Goal: Task Accomplishment & Management: Use online tool/utility

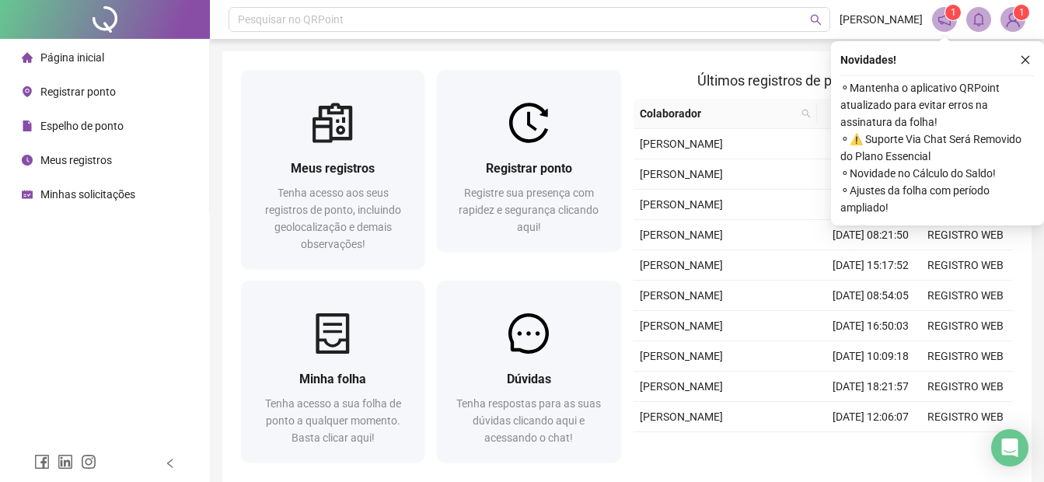
click at [103, 91] on span "Registrar ponto" at bounding box center [77, 92] width 75 height 12
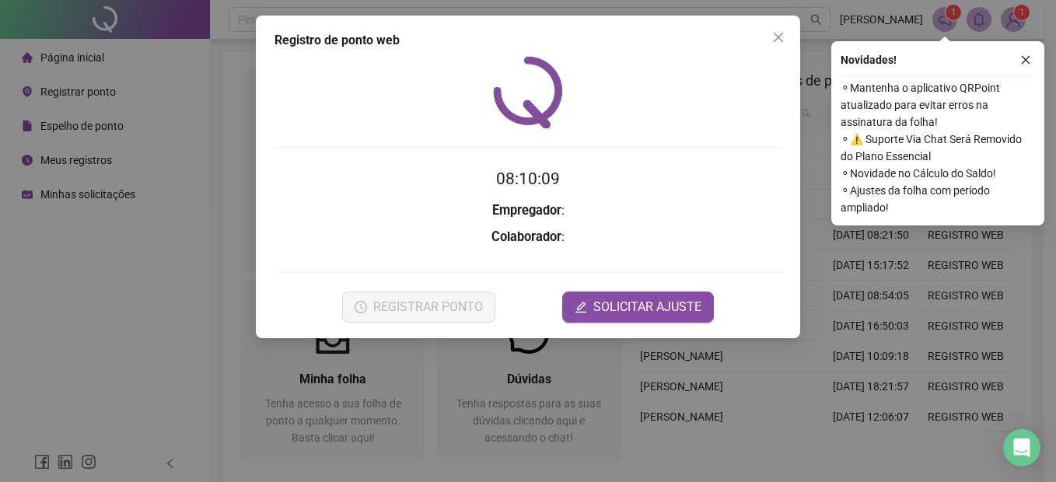
click at [1025, 57] on icon "close" at bounding box center [1025, 59] width 11 height 11
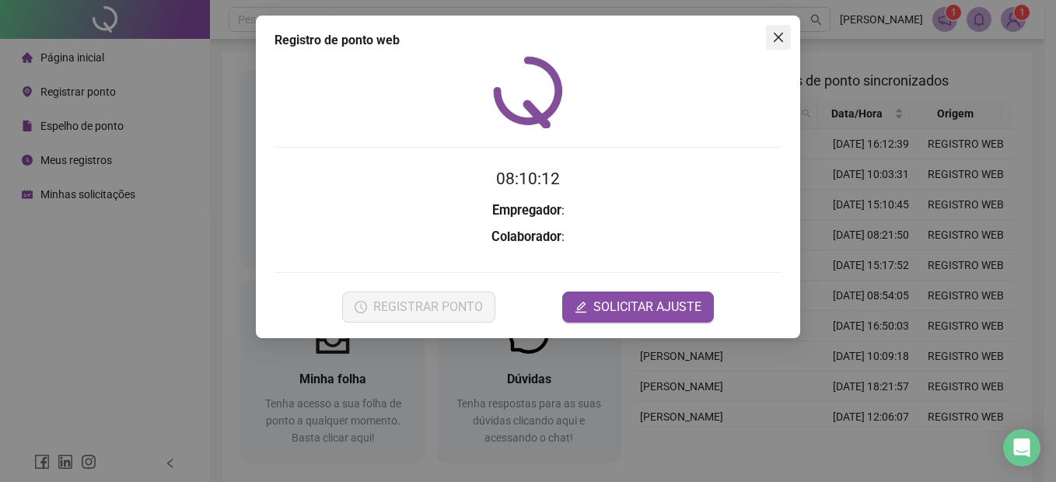
click at [782, 36] on icon "close" at bounding box center [778, 37] width 12 height 12
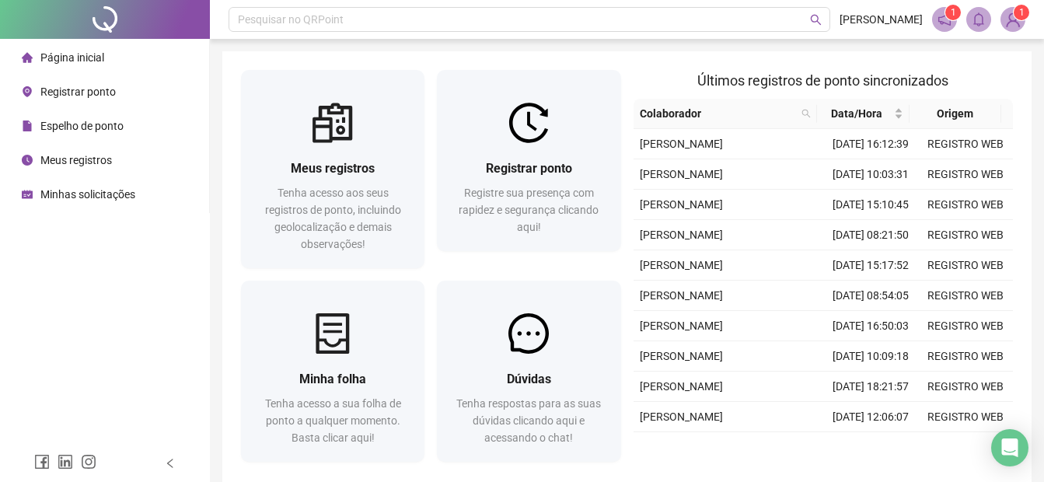
click at [86, 92] on span "Registrar ponto" at bounding box center [77, 92] width 75 height 12
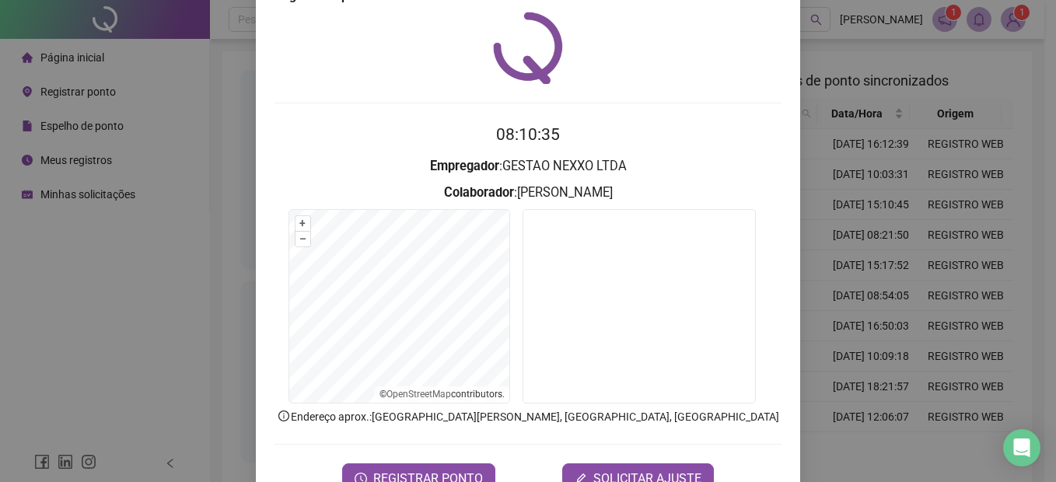
scroll to position [91, 0]
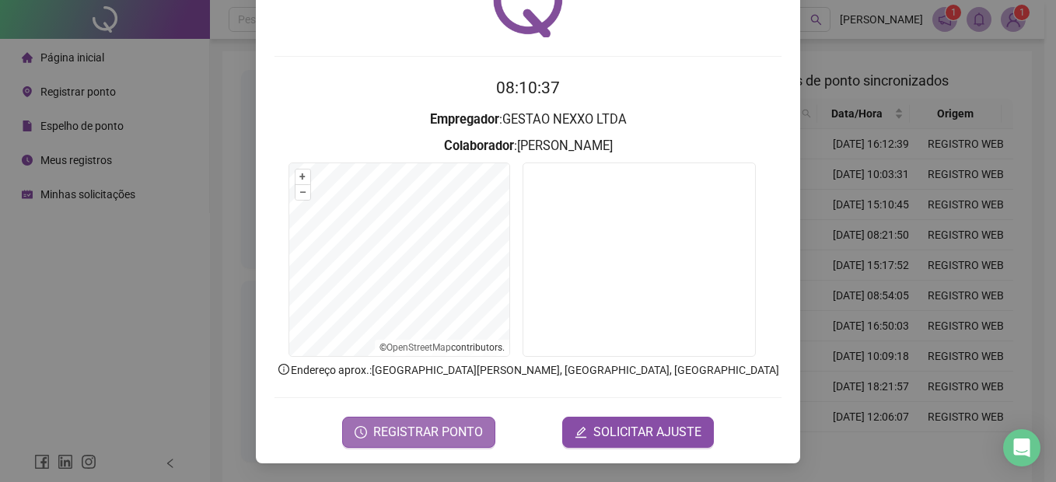
click at [459, 435] on span "REGISTRAR PONTO" at bounding box center [428, 432] width 110 height 19
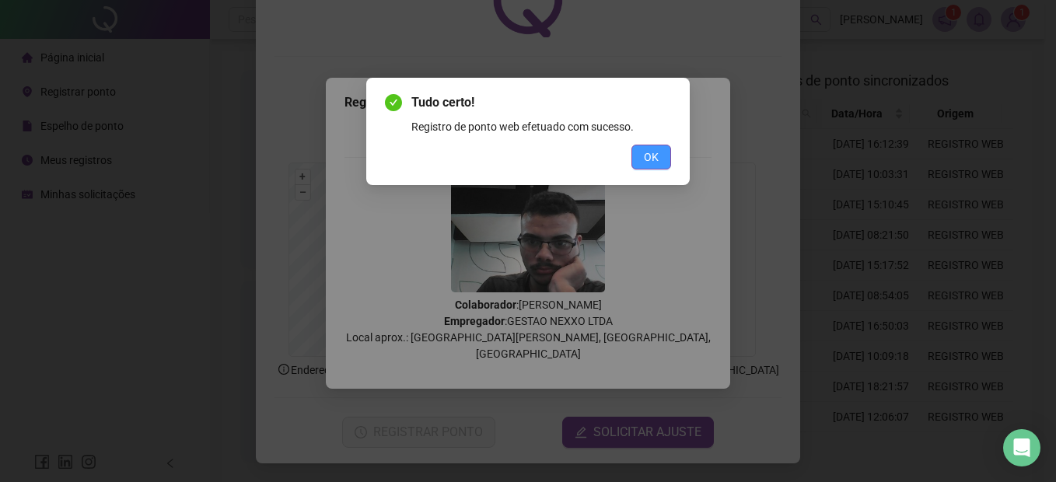
click at [642, 152] on button "OK" at bounding box center [651, 157] width 40 height 25
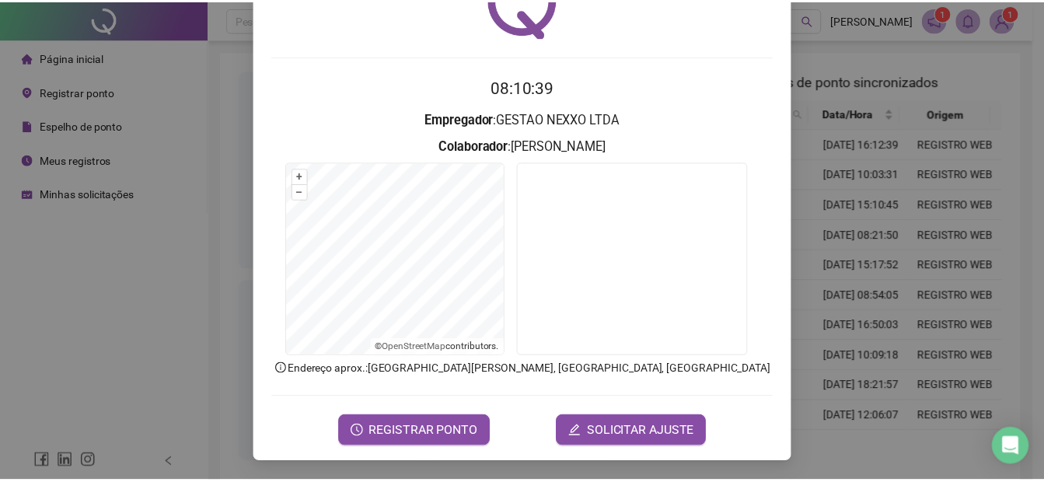
scroll to position [0, 0]
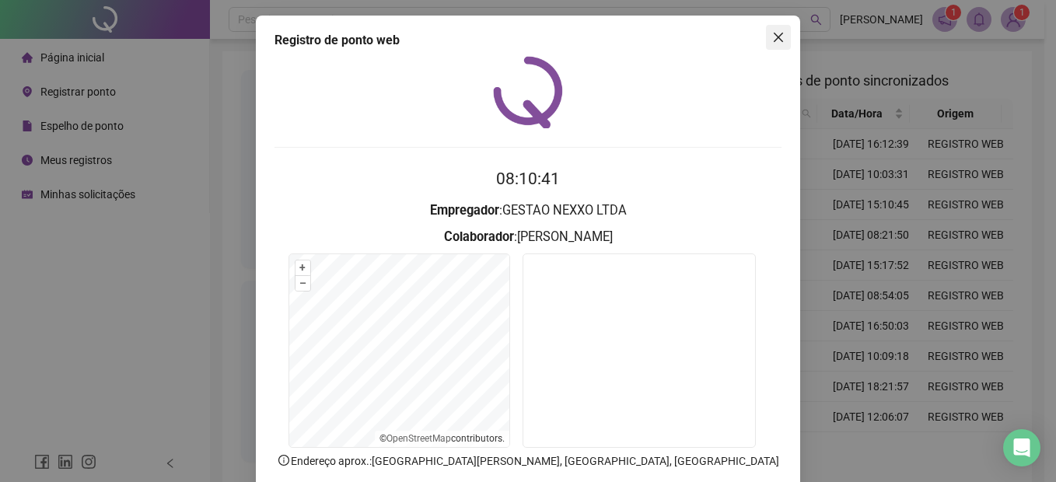
click at [766, 43] on span "Close" at bounding box center [778, 37] width 25 height 12
